Goal: Navigation & Orientation: Find specific page/section

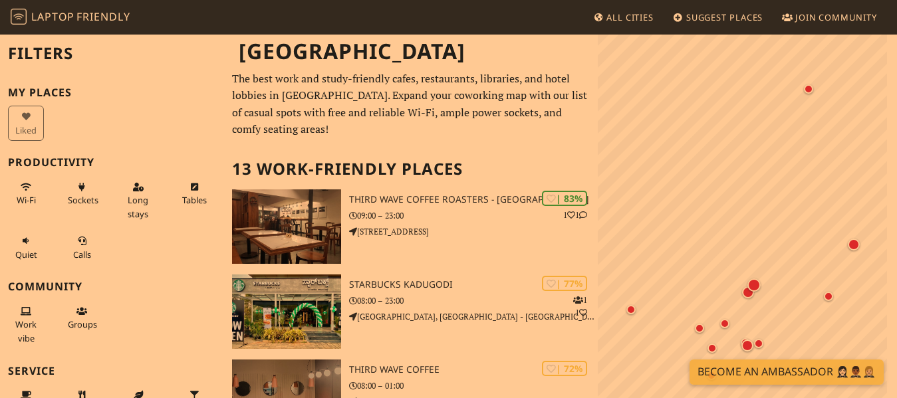
click at [92, 17] on span "Friendly" at bounding box center [102, 16] width 53 height 15
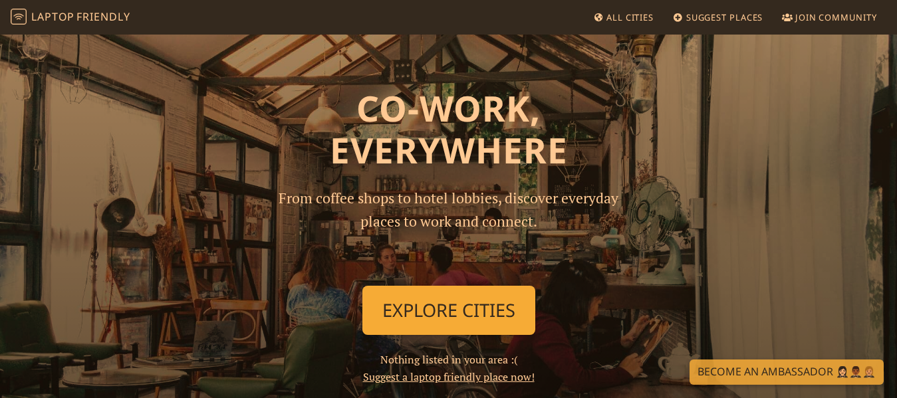
click at [447, 330] on link "Explore Cities" at bounding box center [448, 310] width 173 height 49
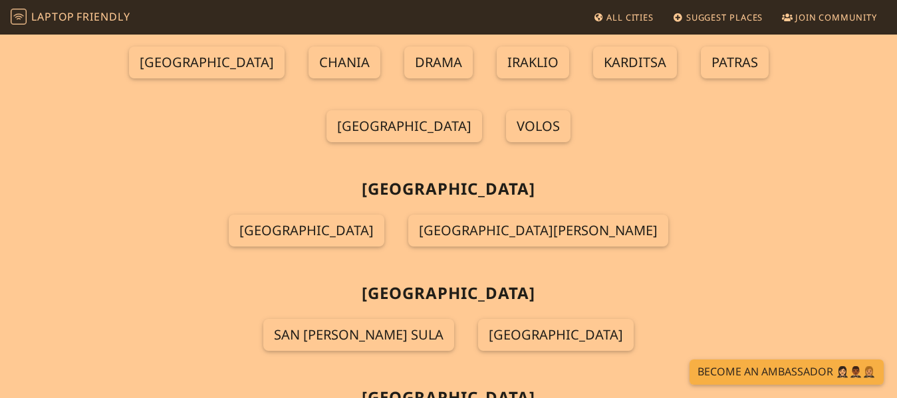
scroll to position [5610, 0]
